Goal: Transaction & Acquisition: Purchase product/service

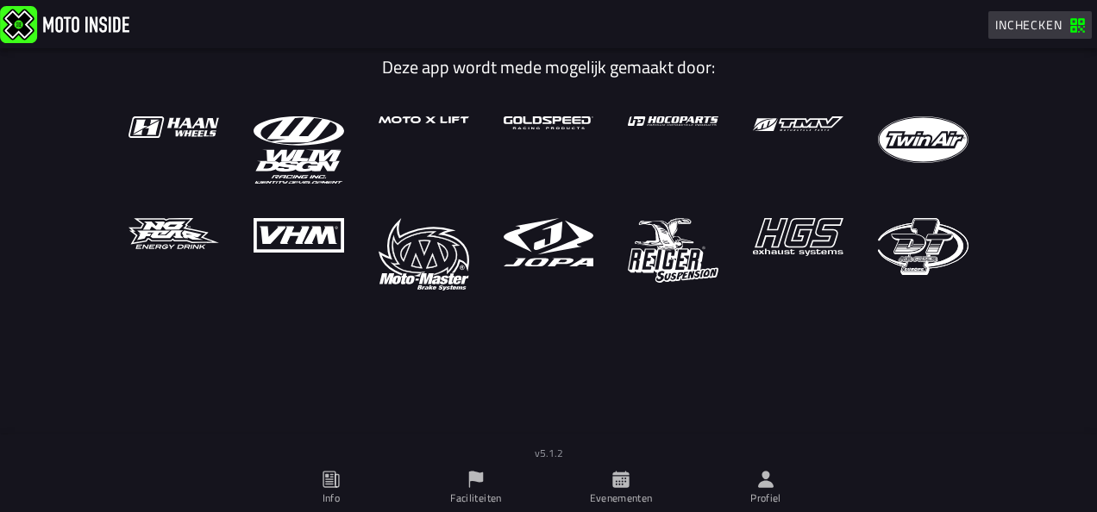
click at [1024, 21] on span "Inchecken" at bounding box center [1028, 25] width 67 height 18
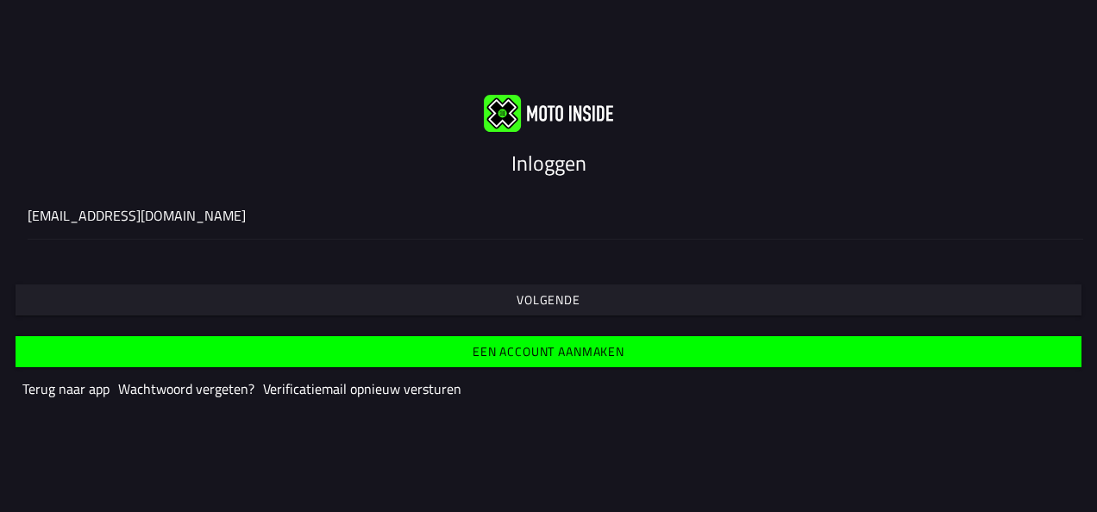
type input "[EMAIL_ADDRESS][DOMAIN_NAME]"
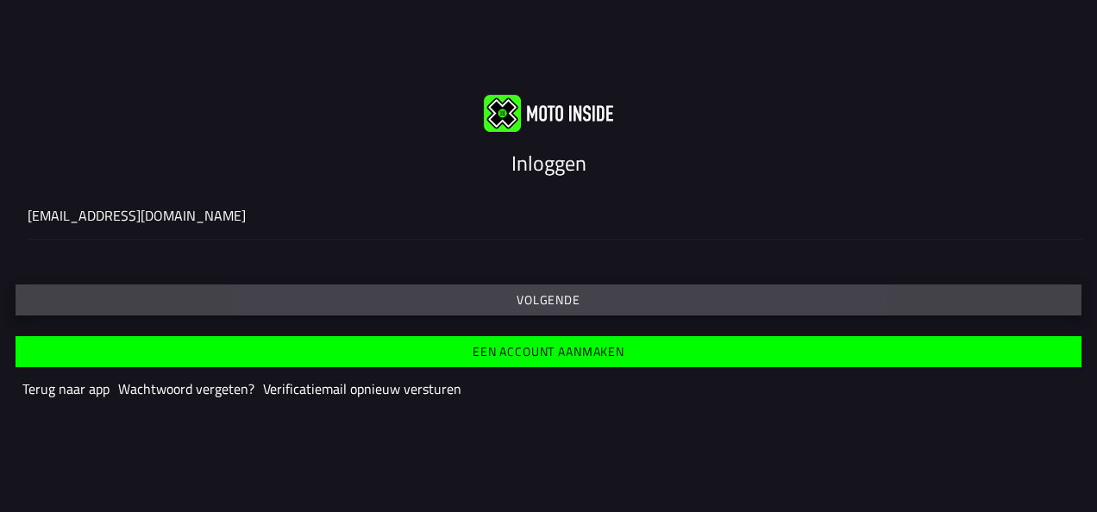
click at [148, 312] on button "Volgende" at bounding box center [549, 299] width 1066 height 31
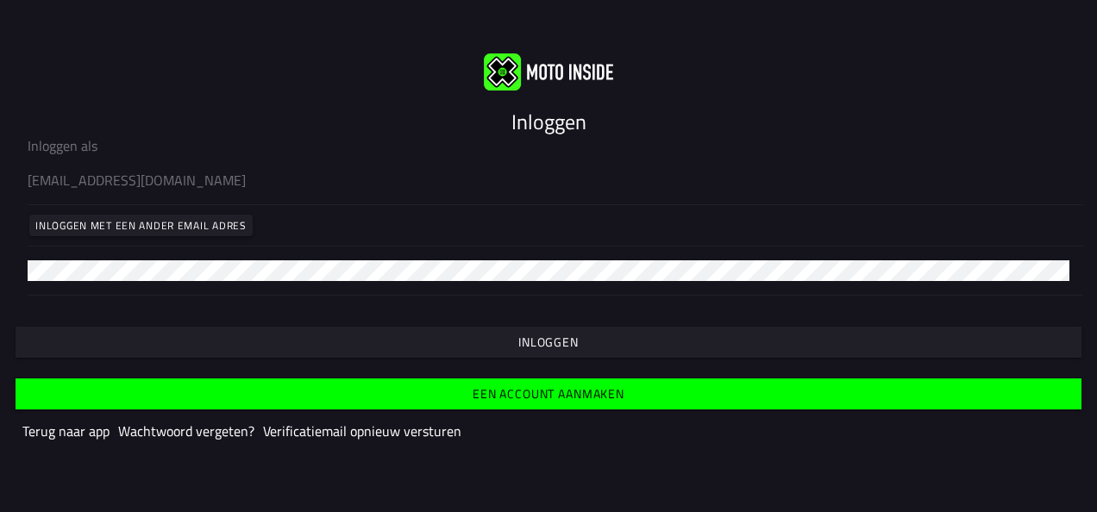
click at [574, 345] on font "Inloggen" at bounding box center [548, 342] width 60 height 18
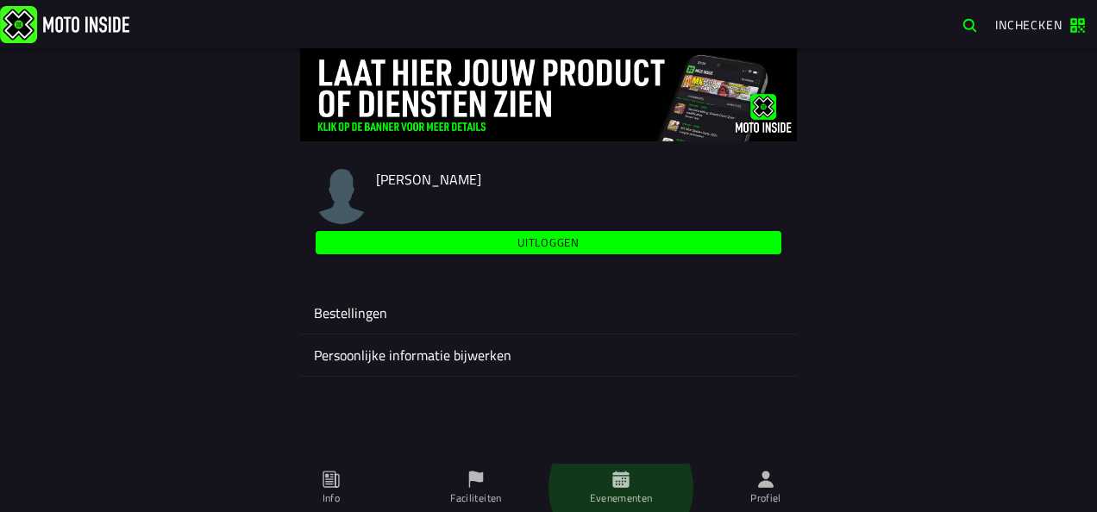
click at [607, 495] on font "Evenementen" at bounding box center [621, 498] width 63 height 16
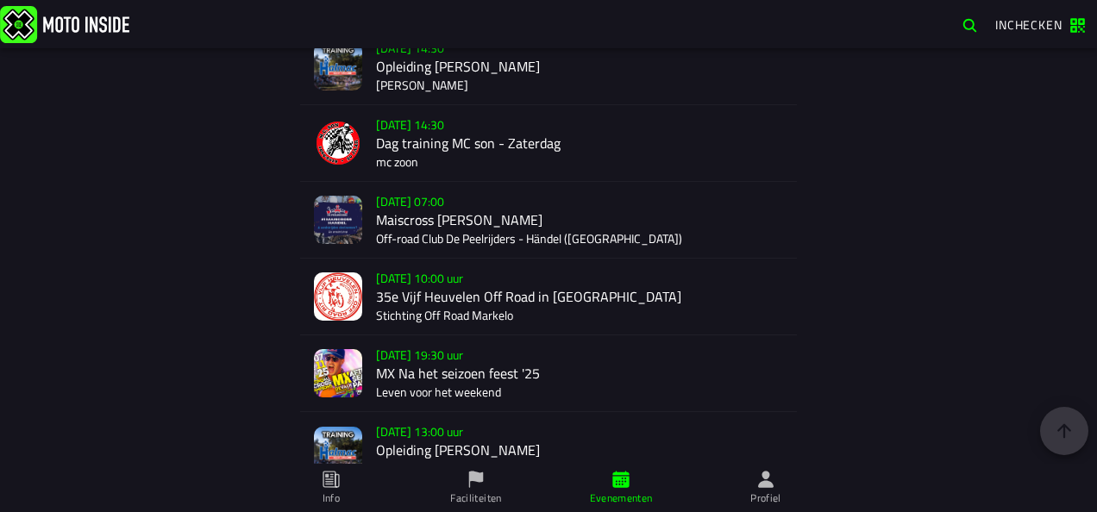
scroll to position [2909, 0]
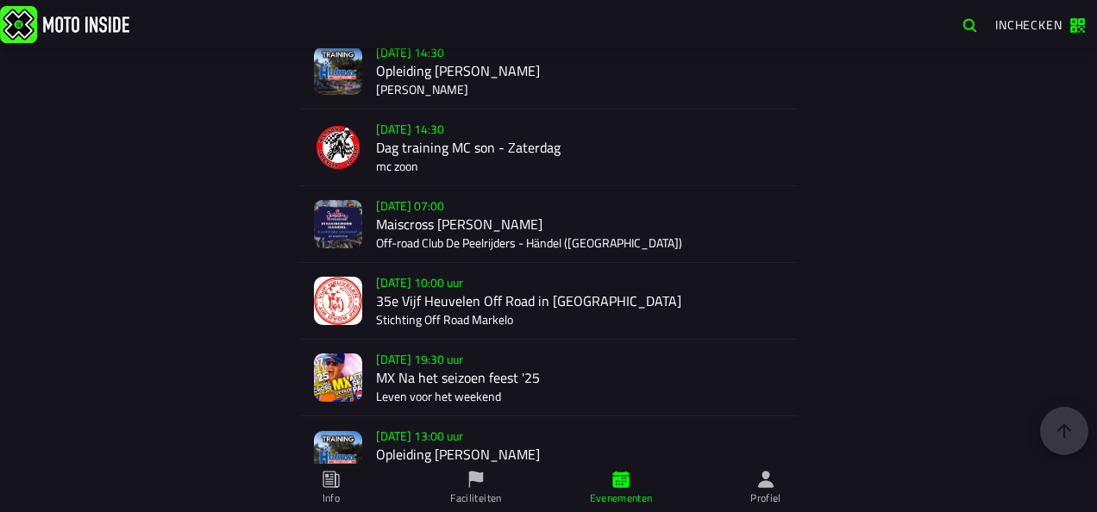
click at [467, 244] on div "Verkoop nog niet gestart [DATE] 07:00 Maiscross [PERSON_NAME] Off-road Club De …" at bounding box center [579, 224] width 407 height 76
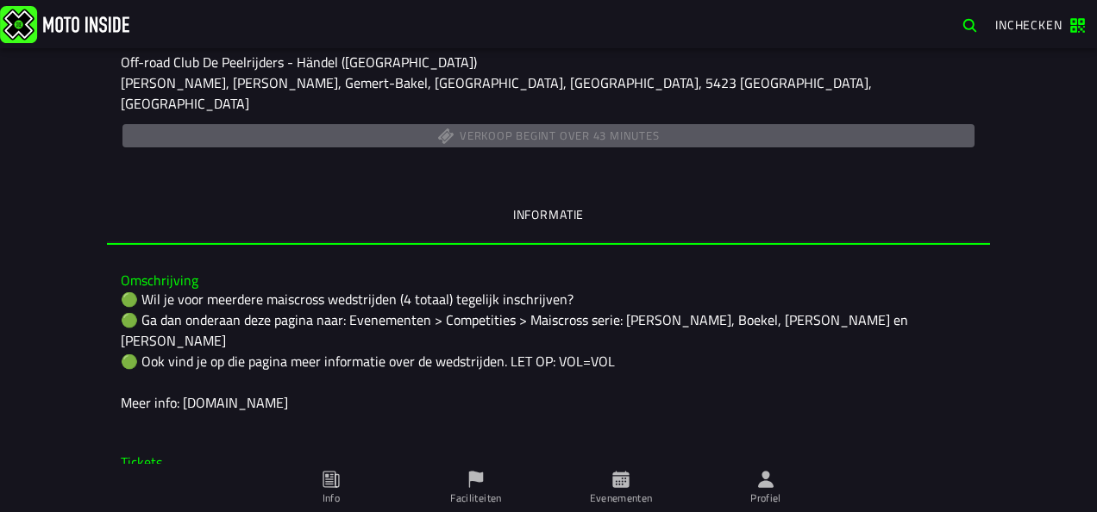
scroll to position [198, 0]
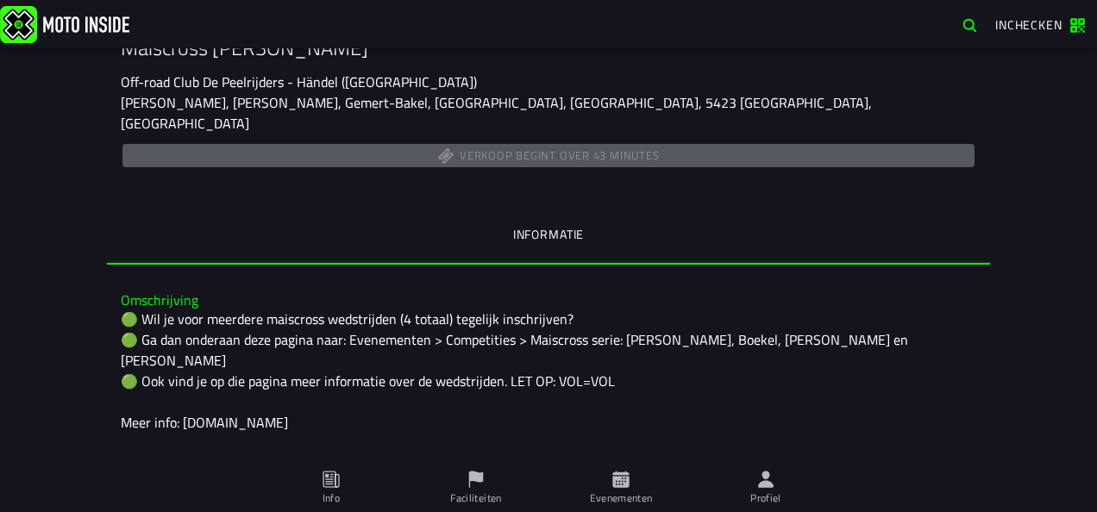
click at [210, 309] on div "🟢 Wil je voor meerdere maiscross wedstrijden (4 totaal) tegelijk inschrijven? 🟢…" at bounding box center [548, 371] width 855 height 124
click at [128, 309] on div "🟢 Wil je voor meerdere maiscross wedstrijden (4 totaal) tegelijk inschrijven? 🟢…" at bounding box center [548, 371] width 855 height 124
click at [122, 309] on div "🟢 Wil je voor meerdere maiscross wedstrijden (4 totaal) tegelijk inschrijven? 🟢…" at bounding box center [548, 371] width 855 height 124
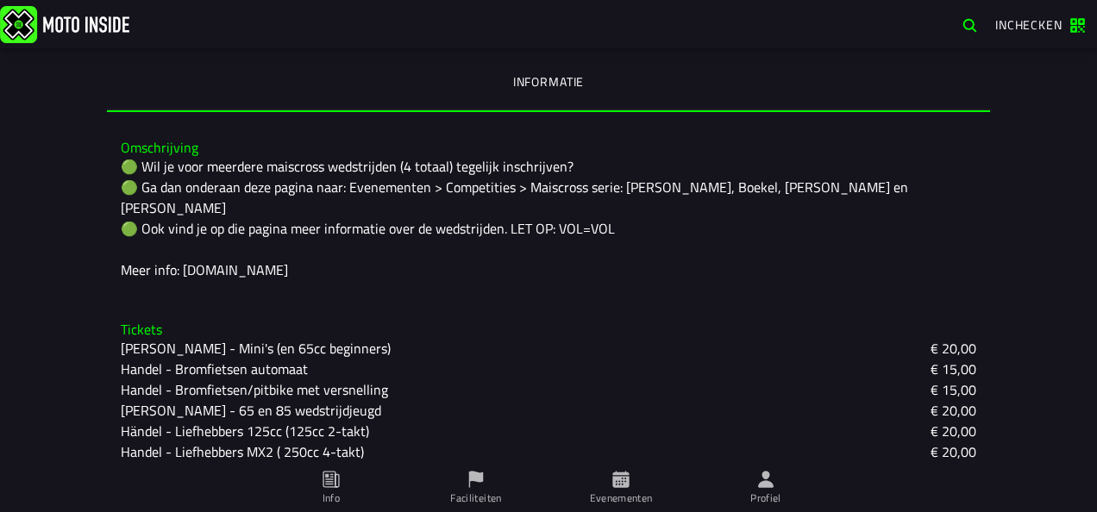
scroll to position [350, 0]
click at [0, 0] on font "Evenementen" at bounding box center [0, 0] width 0 height 0
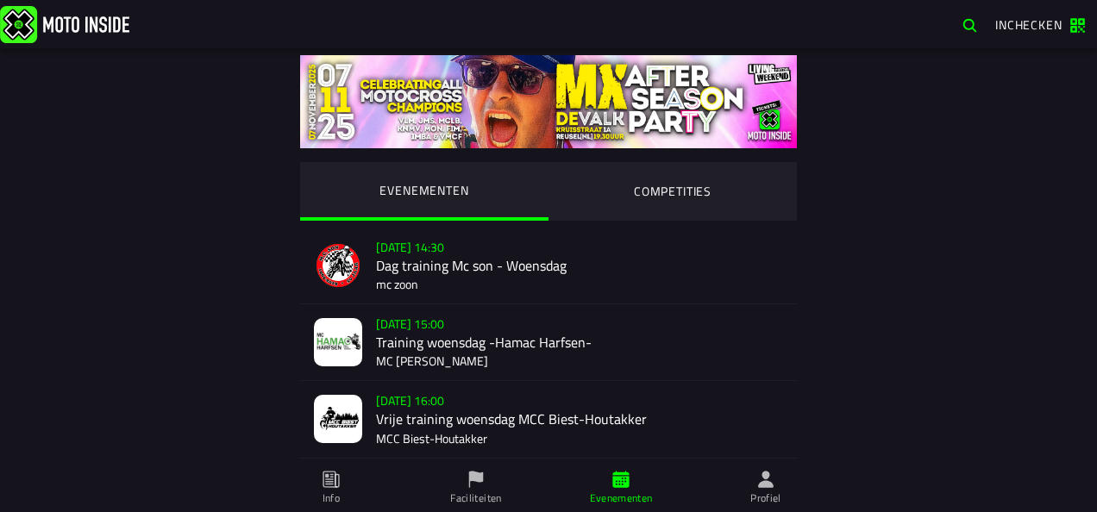
click at [646, 203] on ion-segment-button "COMPETITIES" at bounding box center [672, 191] width 248 height 59
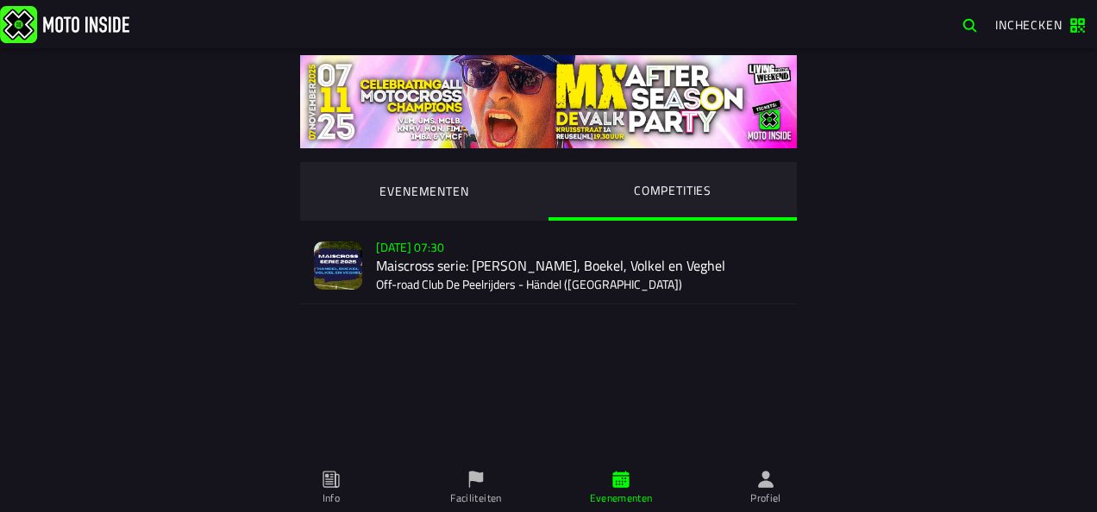
click at [442, 262] on div "Verkoop nog niet gestart [DATE] 07:30 Maiscross serie: [PERSON_NAME], Boekel, V…" at bounding box center [579, 266] width 407 height 76
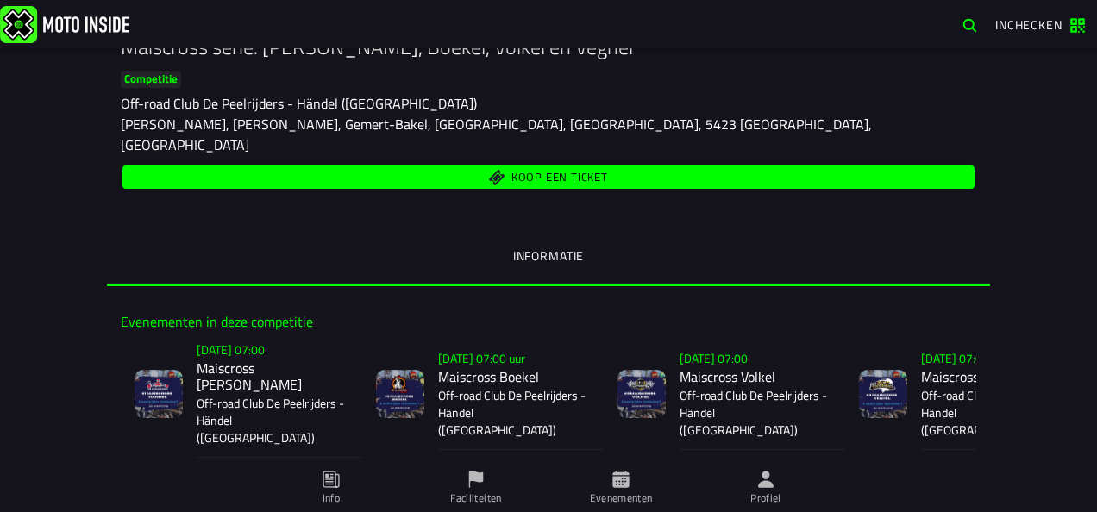
scroll to position [198, 0]
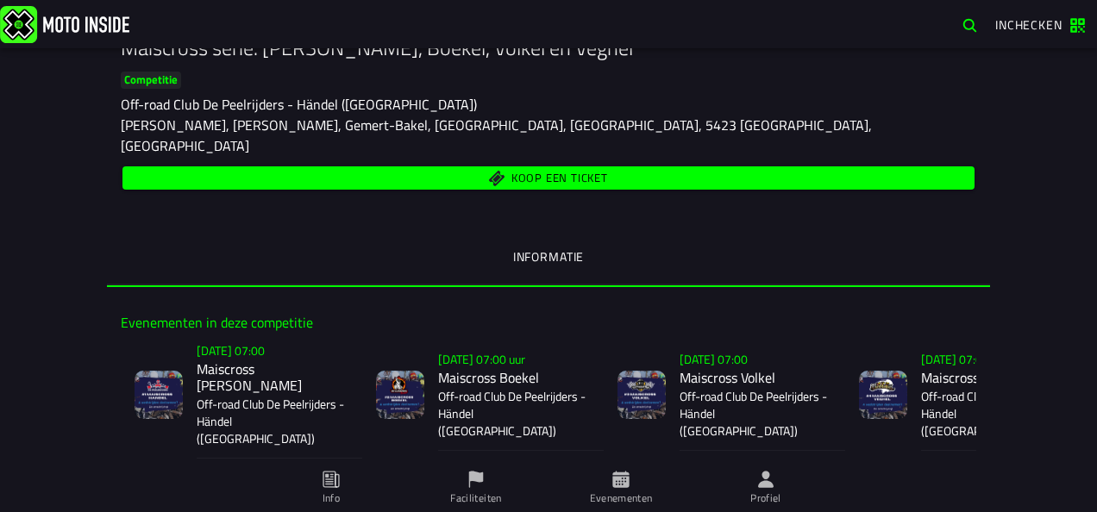
click at [519, 173] on span "Koop een ticket" at bounding box center [559, 178] width 97 height 11
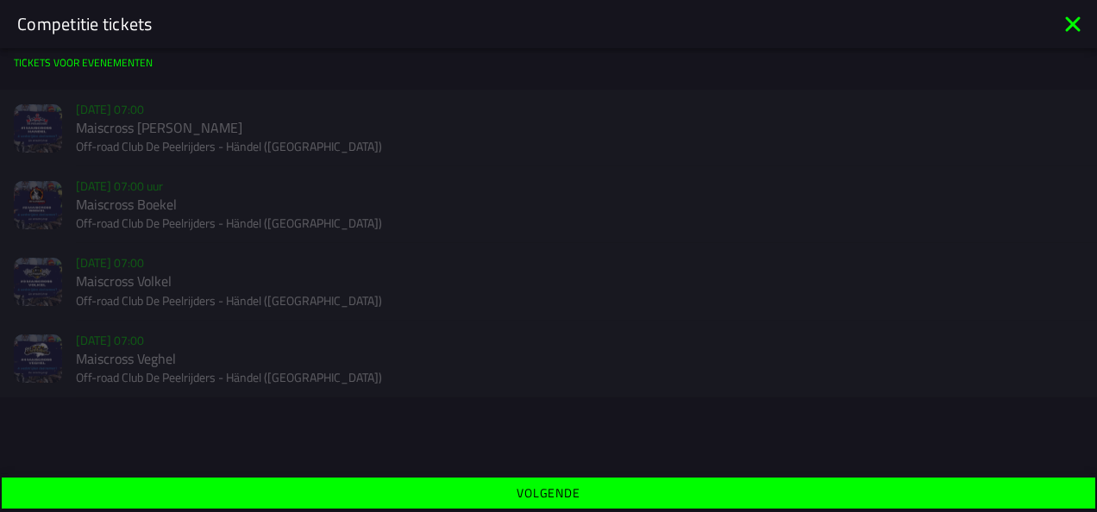
click at [169, 126] on div "Verkoop nog niet gestart [DATE] 07:00 Maiscross [PERSON_NAME] Off-road Club De …" at bounding box center [548, 128] width 1097 height 77
click at [149, 203] on div "Verkoop nog niet gestart [DATE] 07:00 uur Maiscross Boekel Off-road Club De Pee…" at bounding box center [548, 204] width 1097 height 77
click at [1071, 19] on icon at bounding box center [1073, 24] width 28 height 28
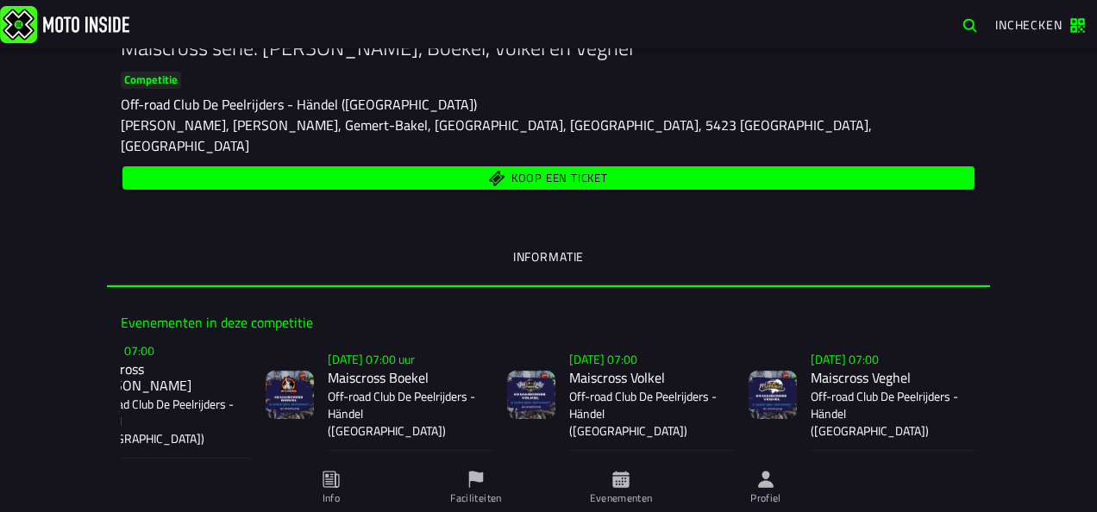
scroll to position [0, 0]
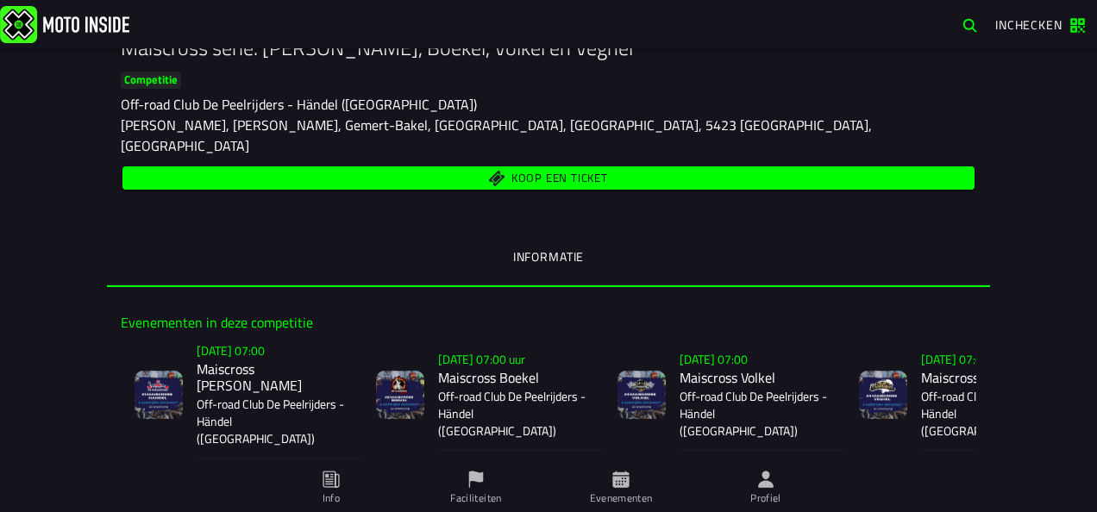
click at [0, 0] on slot "[DATE] 07:00" at bounding box center [0, 0] width 0 height 0
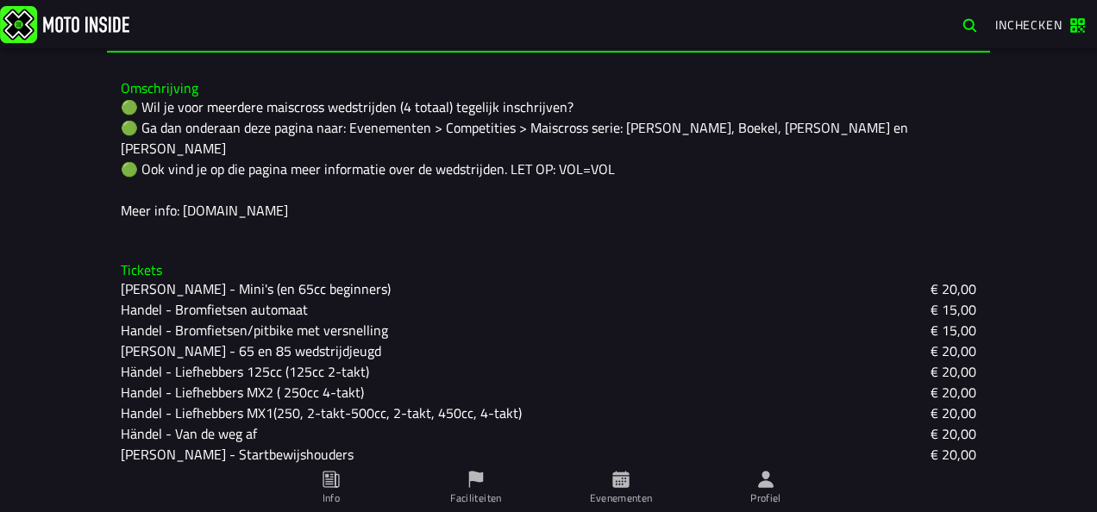
scroll to position [412, 0]
